Goal: Task Accomplishment & Management: Use online tool/utility

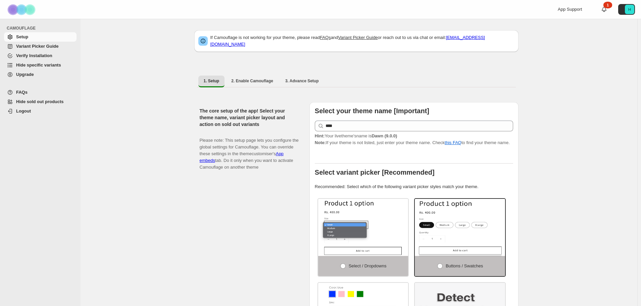
click at [22, 65] on span "Hide specific variants" at bounding box center [38, 64] width 45 height 5
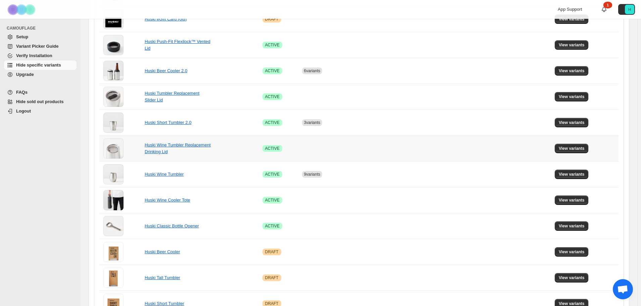
scroll to position [168, 0]
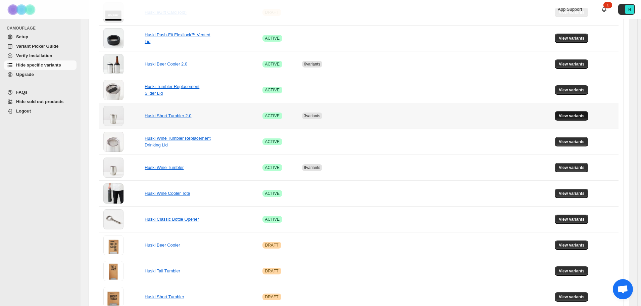
click at [569, 116] on span "View variants" at bounding box center [572, 115] width 26 height 5
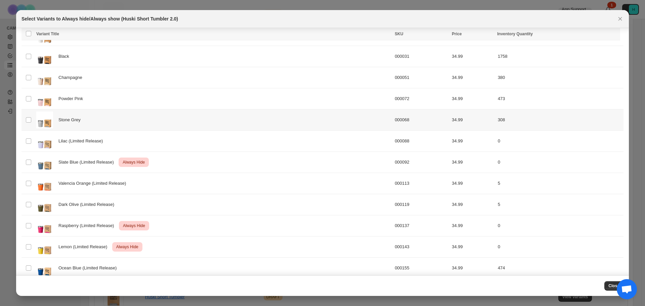
scroll to position [65, 0]
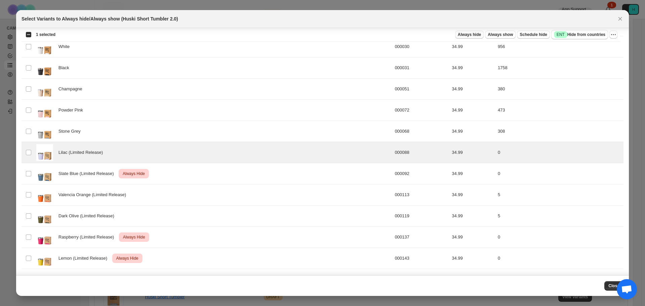
click at [481, 36] on span "Always hide" at bounding box center [469, 34] width 23 height 5
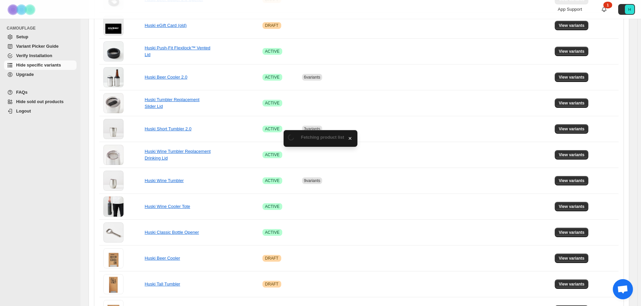
scroll to position [168, 0]
